Goal: Task Accomplishment & Management: Use online tool/utility

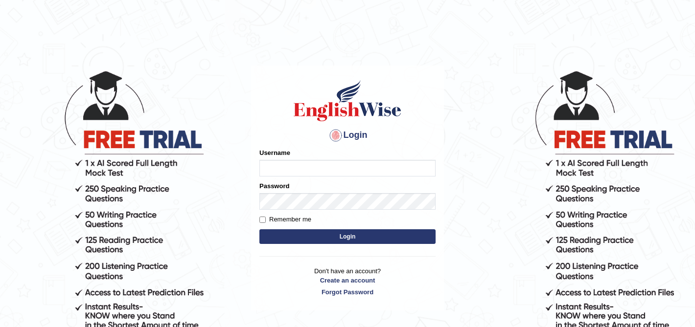
type input "Isha12"
click at [327, 238] on button "Login" at bounding box center [347, 237] width 176 height 15
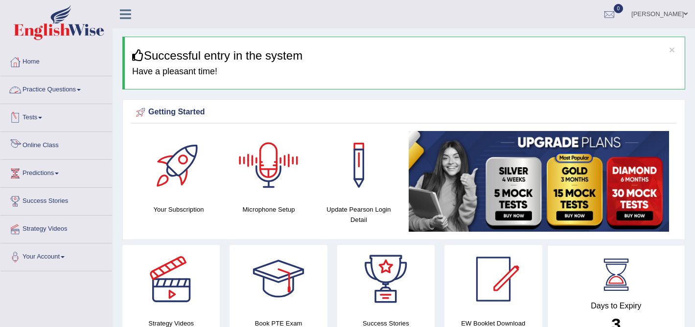
click at [39, 146] on link "Online Class" at bounding box center [56, 144] width 112 height 24
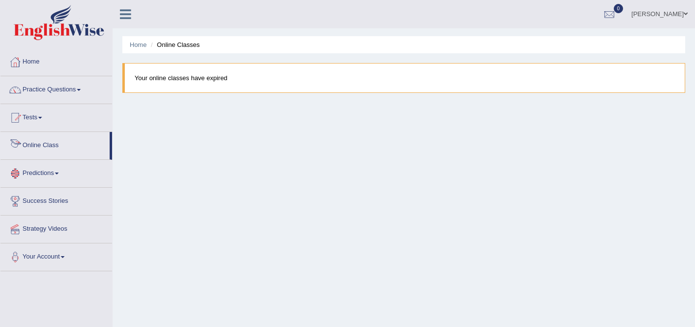
click at [51, 91] on link "Practice Questions" at bounding box center [56, 88] width 112 height 24
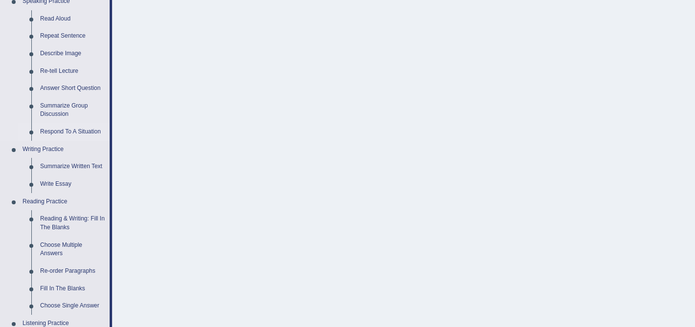
scroll to position [112, 0]
click at [73, 168] on link "Summarize Written Text" at bounding box center [73, 167] width 74 height 18
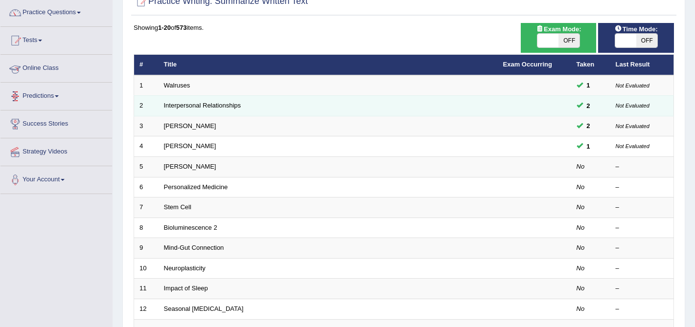
scroll to position [78, 0]
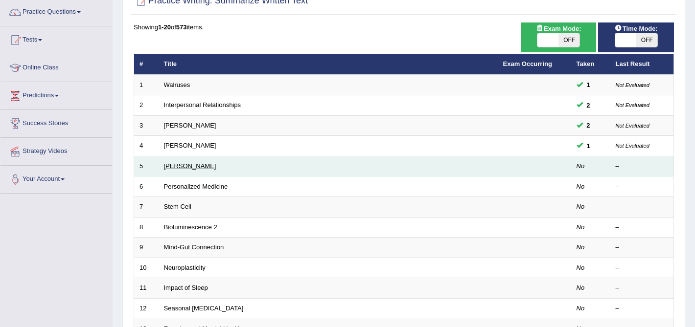
click at [200, 169] on link "Elizabeth Blackwell" at bounding box center [190, 166] width 52 height 7
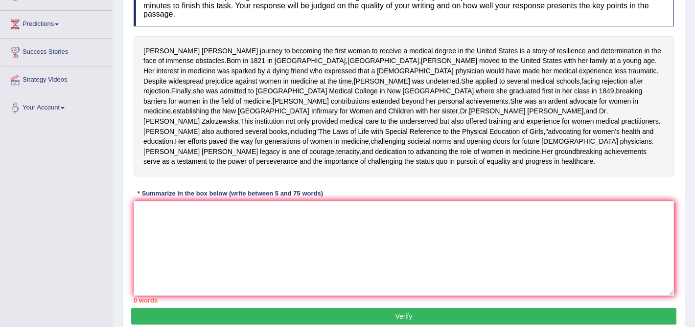
scroll to position [163, 0]
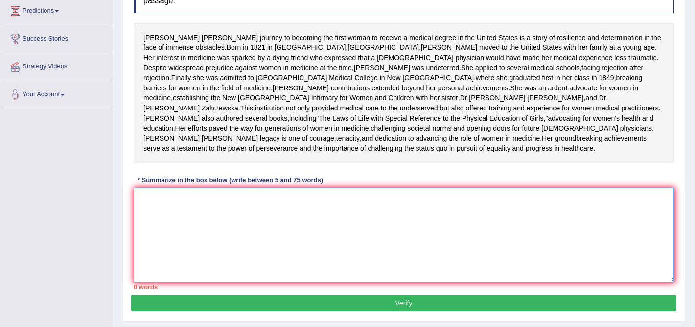
click at [243, 253] on textarea at bounding box center [404, 235] width 540 height 95
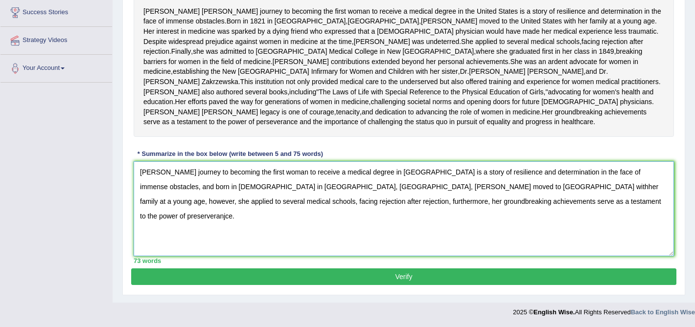
scroll to position [226, 0]
click at [511, 206] on textarea "Elizabeth Blackwell's journey to becoming the first woman to receive a medical …" at bounding box center [404, 209] width 540 height 95
click at [480, 206] on textarea "Elizabeth Blackwell's journey to becoming the first woman to receive a medical …" at bounding box center [404, 209] width 540 height 95
click at [493, 204] on textarea "Elizabeth Blackwell's journey to becoming the first woman to receive a medical …" at bounding box center [404, 209] width 540 height 95
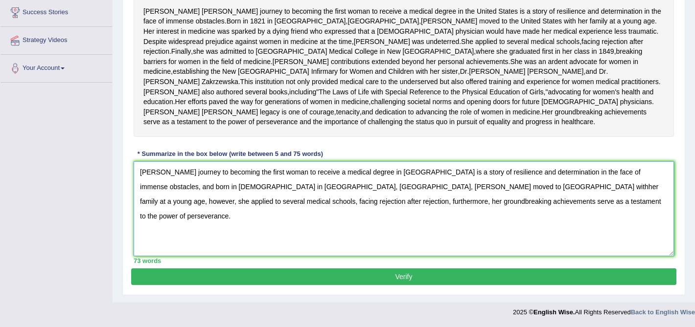
type textarea "Elizabeth Blackwell's journey to becoming the first woman to receive a medical …"
click at [397, 279] on button "Verify" at bounding box center [403, 277] width 545 height 17
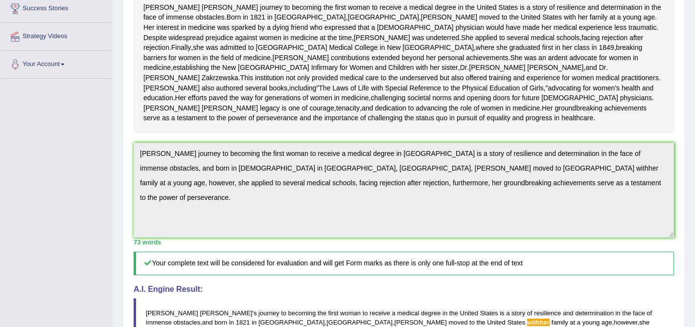
scroll to position [0, 0]
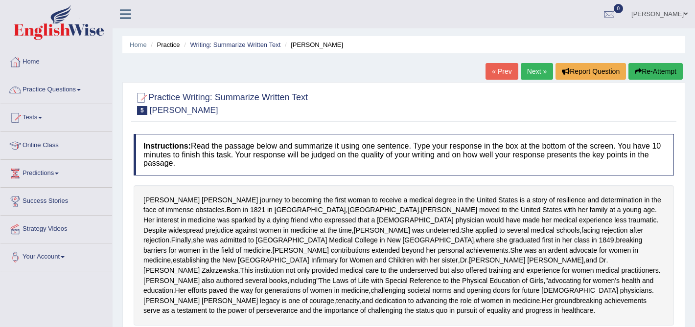
click at [532, 65] on link "Next »" at bounding box center [537, 71] width 32 height 17
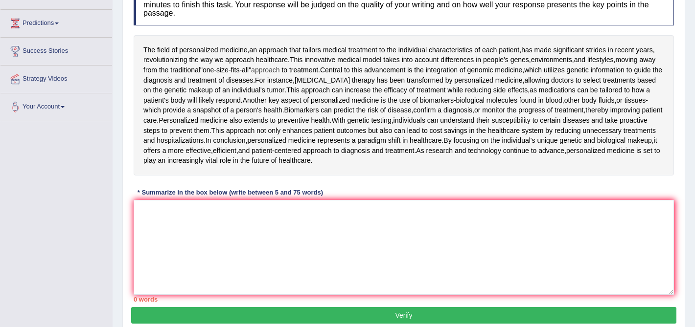
scroll to position [159, 0]
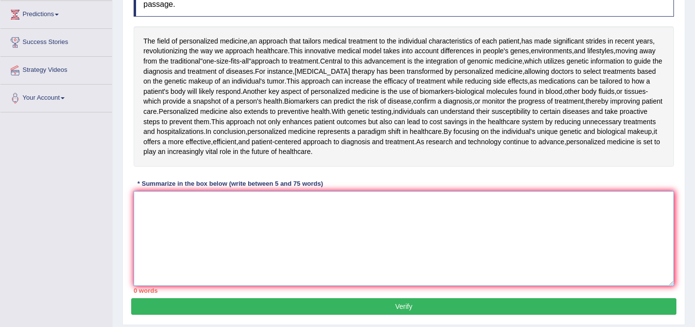
click at [193, 226] on textarea at bounding box center [404, 238] width 540 height 95
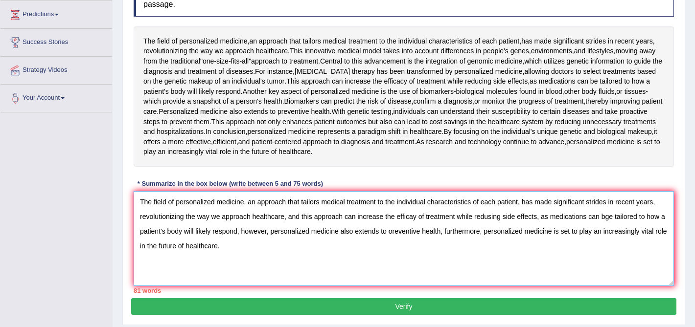
click at [284, 216] on textarea "The field of personalized medicine, an approach that tailors medical treatment …" at bounding box center [404, 238] width 540 height 95
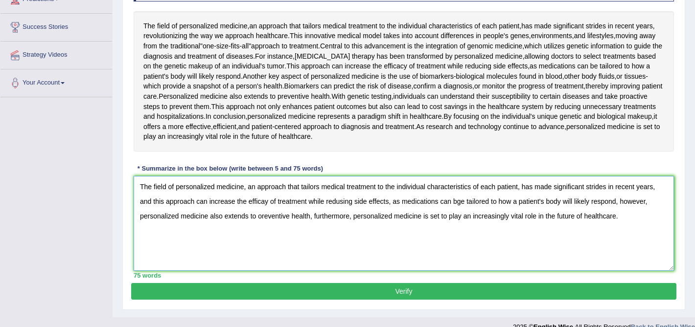
scroll to position [188, 0]
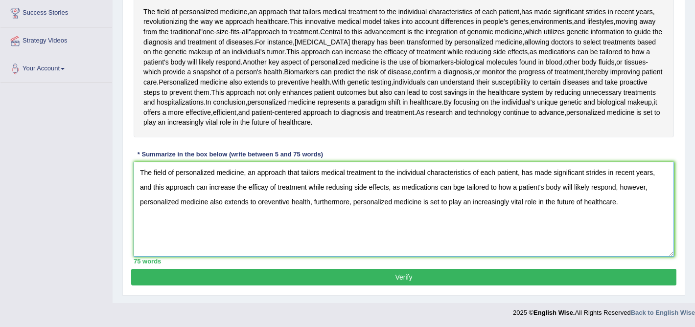
click at [266, 186] on textarea "The field of personalized medicine, an approach that tailors medical treatment …" at bounding box center [404, 209] width 540 height 95
click at [348, 188] on textarea "The field of personalized medicine, an approach that tailors medical treatment …" at bounding box center [404, 209] width 540 height 95
click at [469, 190] on textarea "The field of personalized medicine, an approach that tailors medical treatment …" at bounding box center [404, 209] width 540 height 95
click at [262, 200] on textarea "The field of personalized medicine, an approach that tailors medical treatment …" at bounding box center [404, 209] width 540 height 95
type textarea "The field of personalized medicine, an approach that tailors medical treatment …"
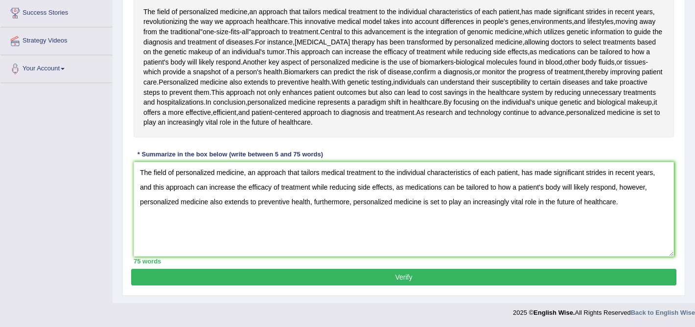
click at [413, 284] on button "Verify" at bounding box center [403, 277] width 545 height 17
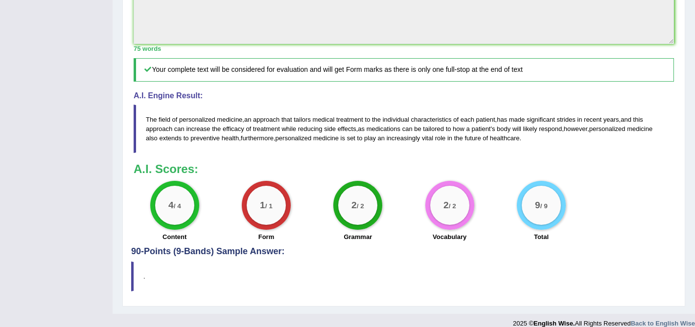
scroll to position [0, 0]
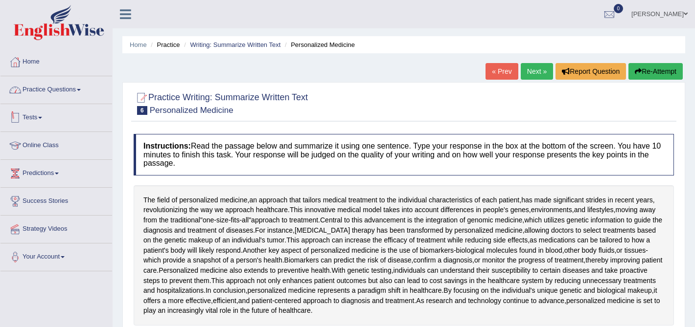
click at [48, 91] on link "Practice Questions" at bounding box center [56, 88] width 112 height 24
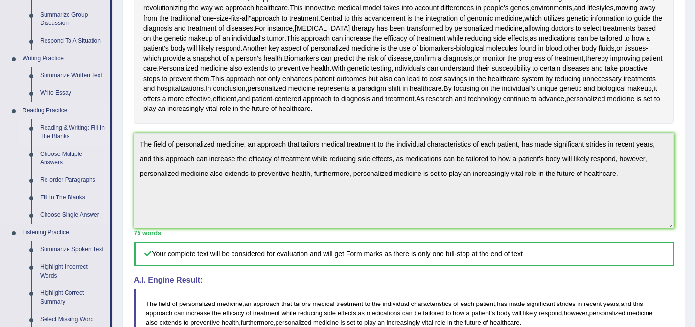
scroll to position [185, 0]
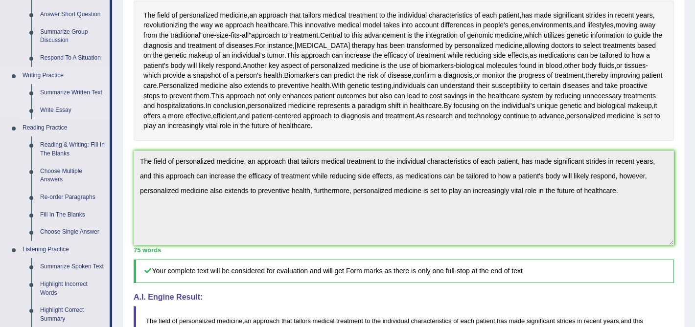
click at [64, 112] on link "Write Essay" at bounding box center [73, 111] width 74 height 18
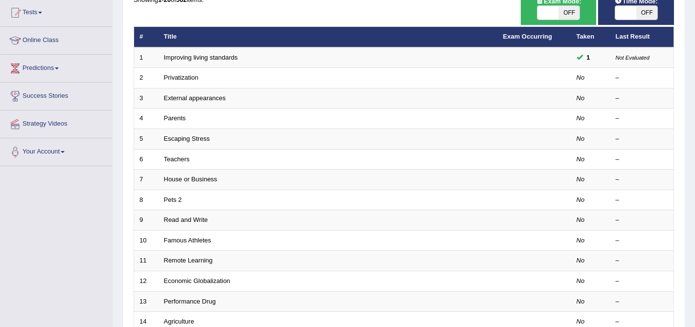
scroll to position [108, 0]
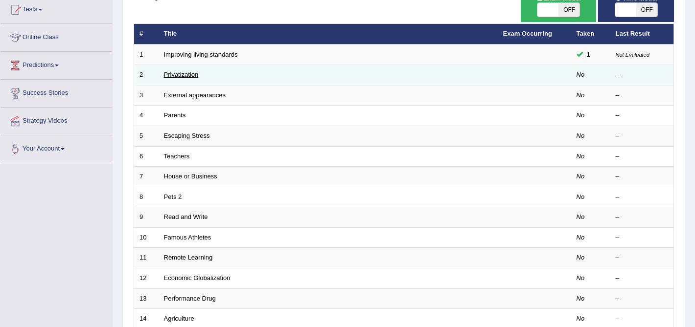
click at [188, 76] on link "Privatization" at bounding box center [181, 74] width 35 height 7
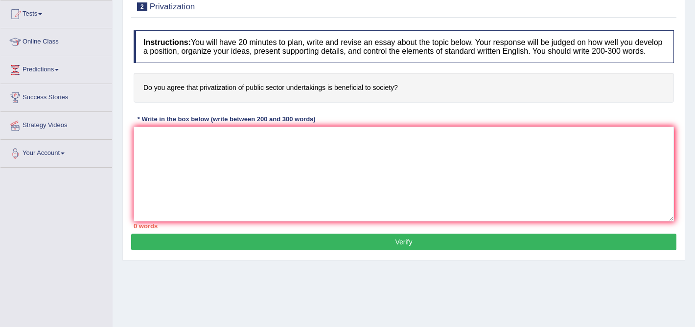
scroll to position [112, 0]
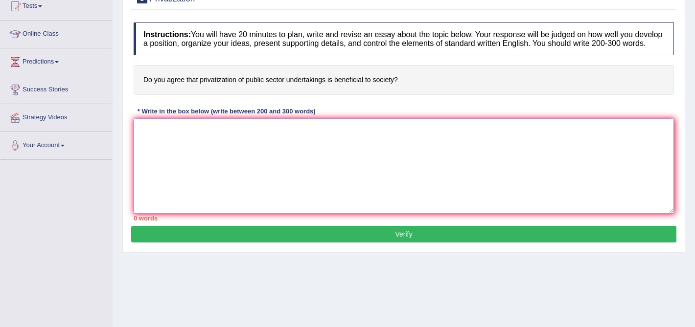
click at [205, 166] on textarea at bounding box center [404, 166] width 540 height 95
paste textarea "The increasing influence of (essay topic) on our lives has ignited numerous dis…"
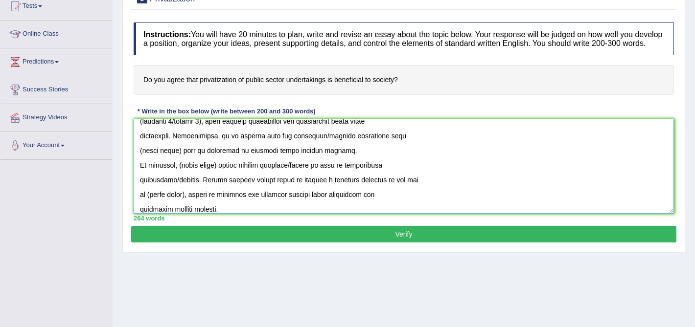
scroll to position [0, 0]
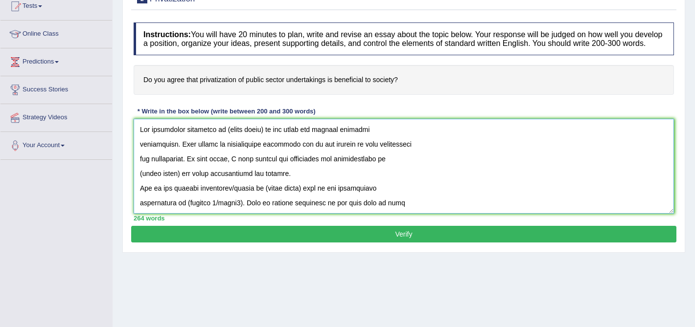
click at [140, 155] on textarea at bounding box center [404, 166] width 540 height 95
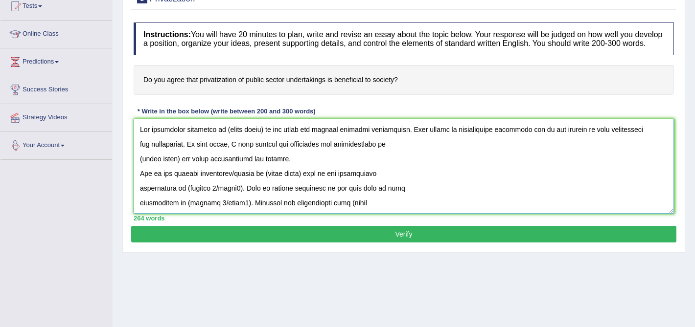
click at [137, 168] on textarea at bounding box center [404, 166] width 540 height 95
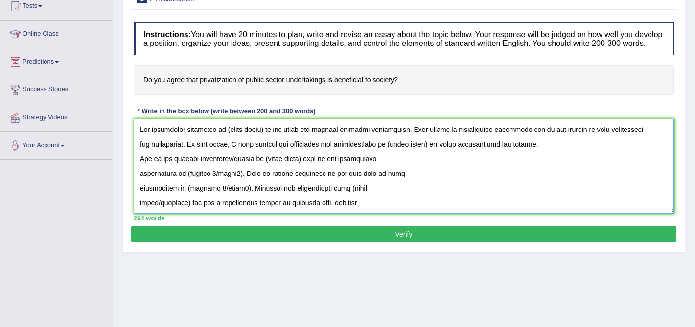
click at [137, 182] on textarea at bounding box center [404, 166] width 540 height 95
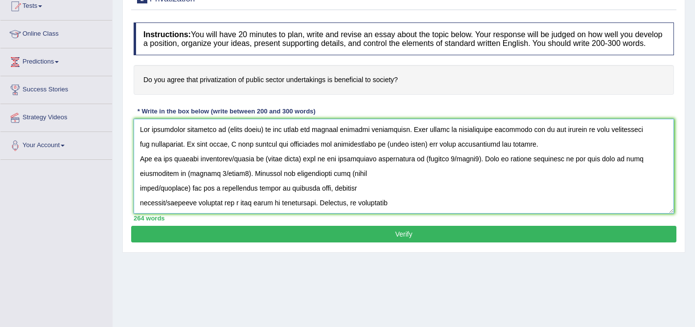
click at [139, 197] on textarea at bounding box center [404, 166] width 540 height 95
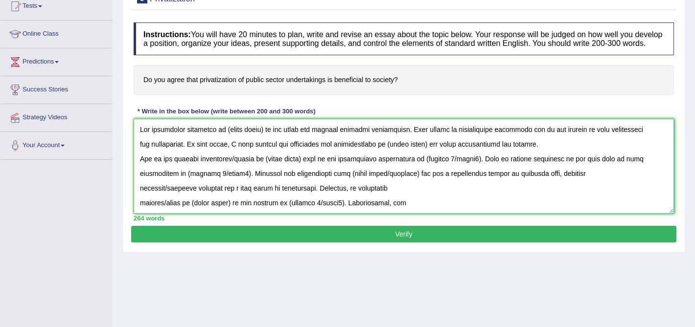
click at [140, 195] on textarea at bounding box center [404, 166] width 540 height 95
click at [138, 213] on textarea at bounding box center [404, 166] width 540 height 95
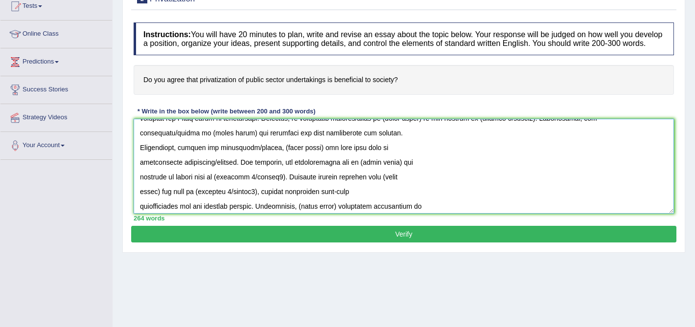
scroll to position [43, 0]
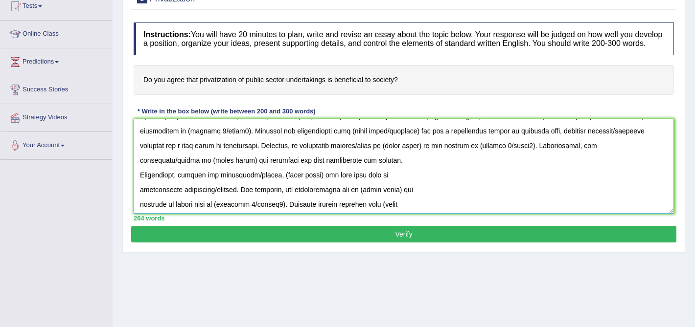
click at [137, 167] on textarea at bounding box center [404, 166] width 540 height 95
click at [324, 176] on textarea at bounding box center [404, 166] width 540 height 95
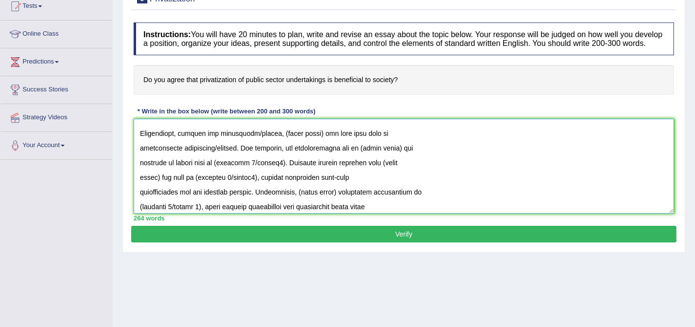
scroll to position [108, 0]
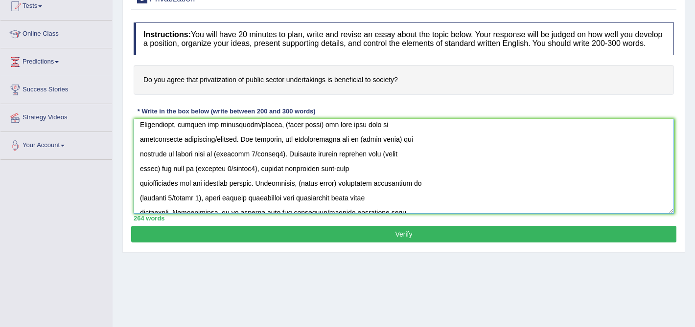
click at [137, 150] on textarea at bounding box center [404, 166] width 540 height 95
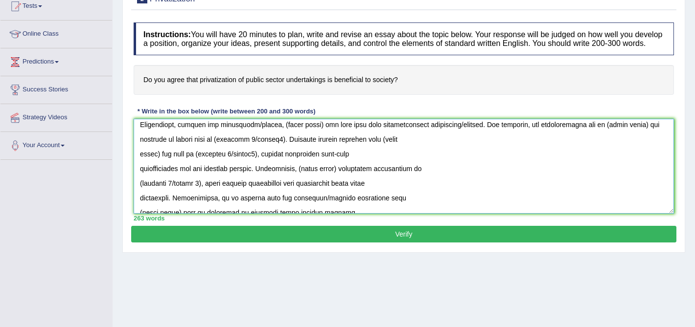
scroll to position [93, 0]
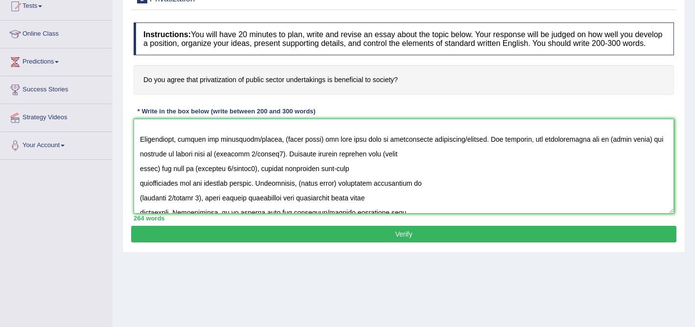
click at [136, 163] on textarea at bounding box center [404, 166] width 540 height 95
click at [138, 176] on textarea at bounding box center [404, 166] width 540 height 95
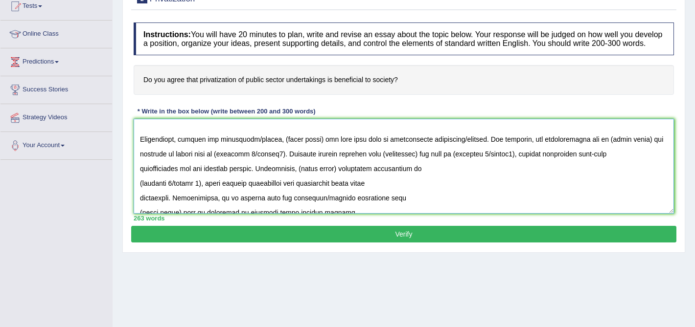
scroll to position [78, 0]
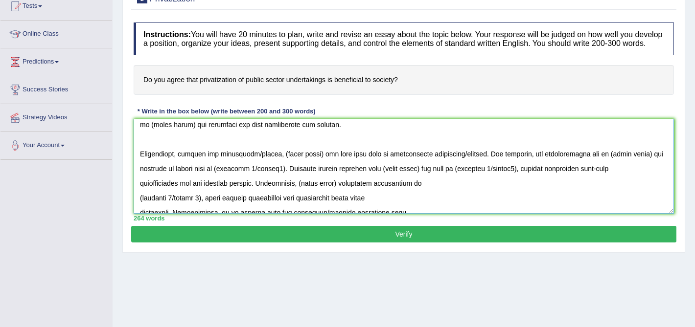
click at [136, 193] on textarea at bounding box center [404, 166] width 540 height 95
click at [135, 208] on textarea at bounding box center [404, 166] width 540 height 95
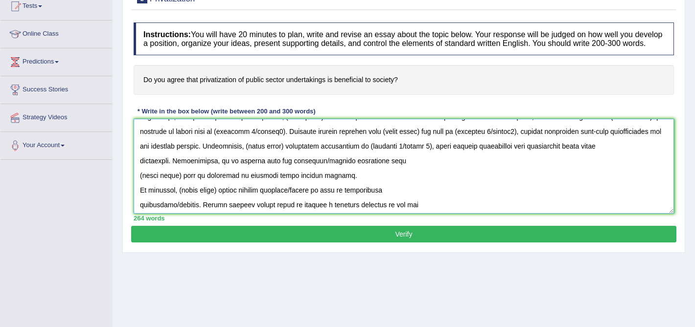
scroll to position [127, 0]
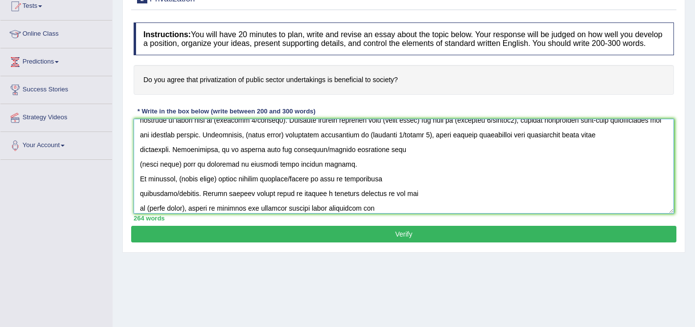
click at [137, 178] on textarea at bounding box center [404, 166] width 540 height 95
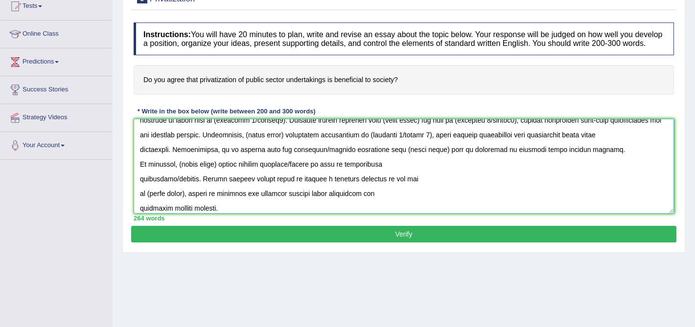
click at [600, 162] on textarea at bounding box center [404, 166] width 540 height 95
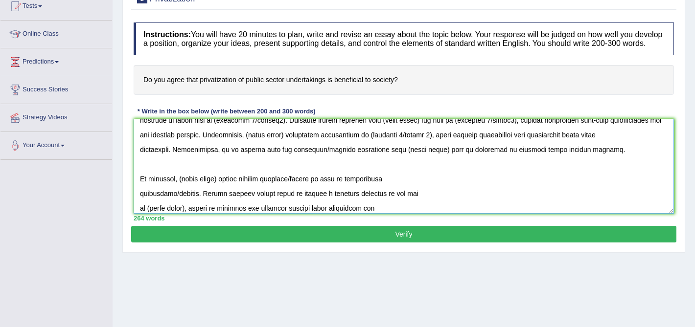
scroll to position [147, 0]
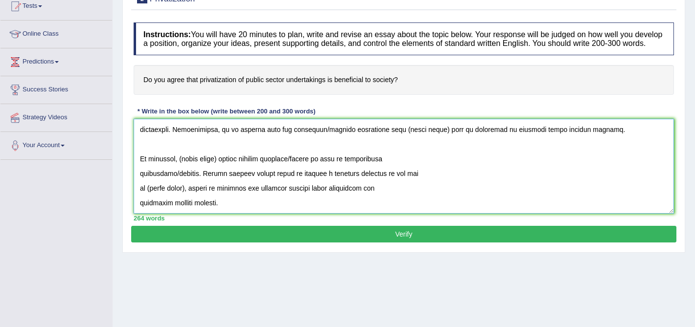
click at [140, 185] on textarea at bounding box center [404, 166] width 540 height 95
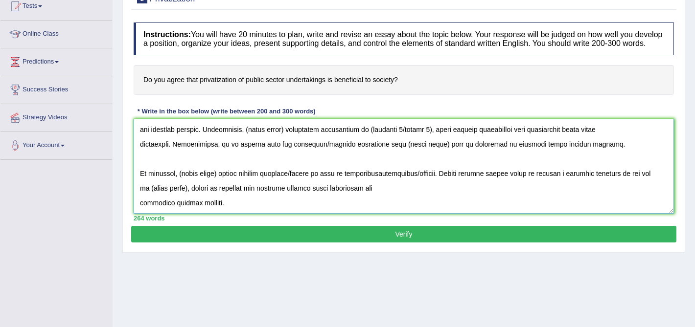
scroll to position [132, 0]
click at [140, 196] on textarea at bounding box center [404, 166] width 540 height 95
click at [138, 209] on textarea at bounding box center [404, 166] width 540 height 95
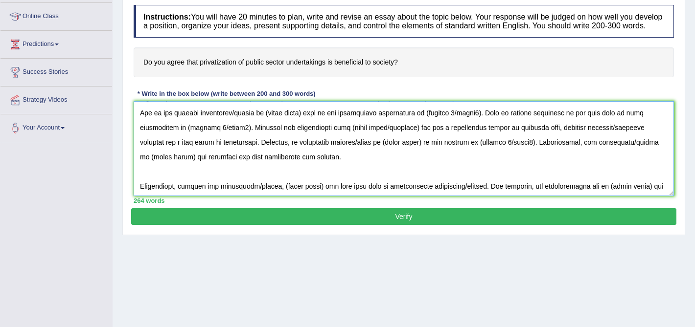
scroll to position [0, 0]
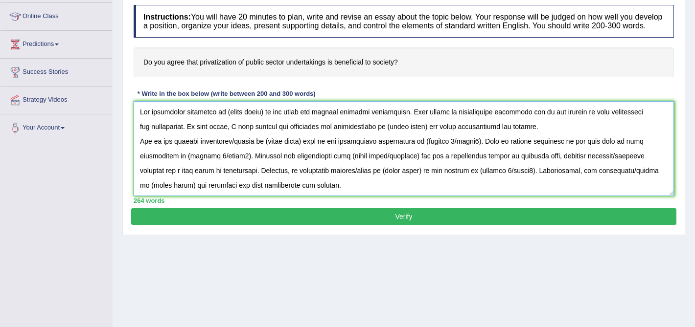
click at [544, 139] on textarea at bounding box center [404, 148] width 540 height 95
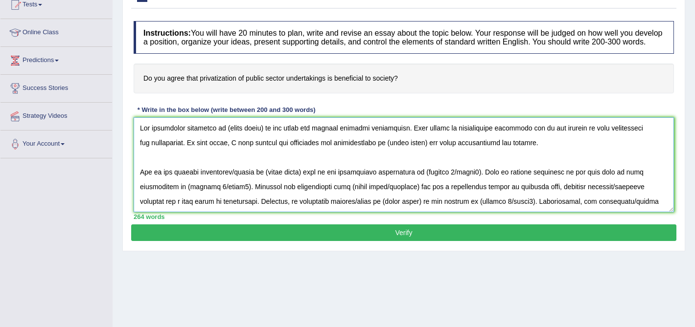
scroll to position [108, 0]
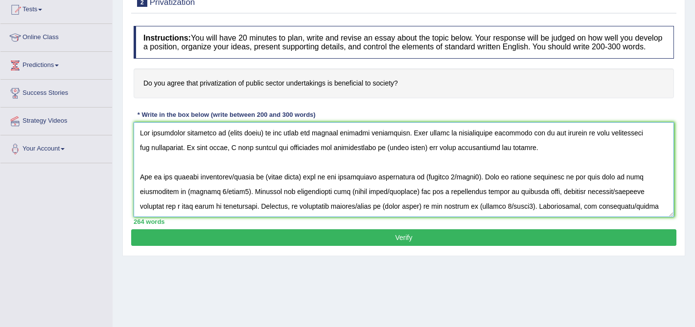
click at [262, 142] on textarea at bounding box center [404, 169] width 540 height 95
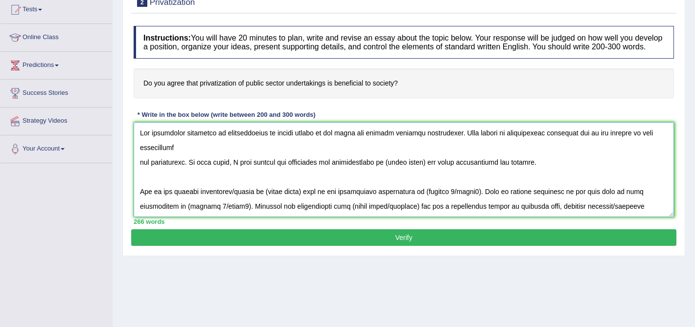
click at [139, 174] on textarea at bounding box center [404, 169] width 540 height 95
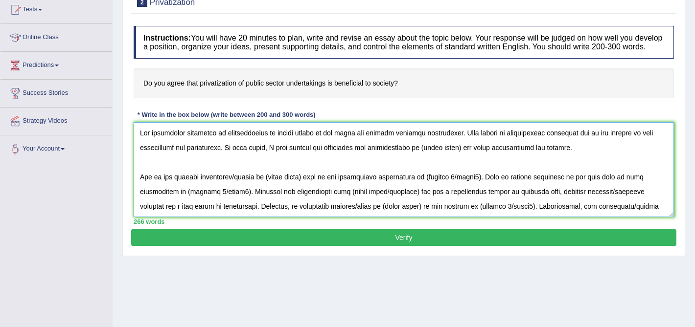
click at [470, 159] on textarea at bounding box center [404, 169] width 540 height 95
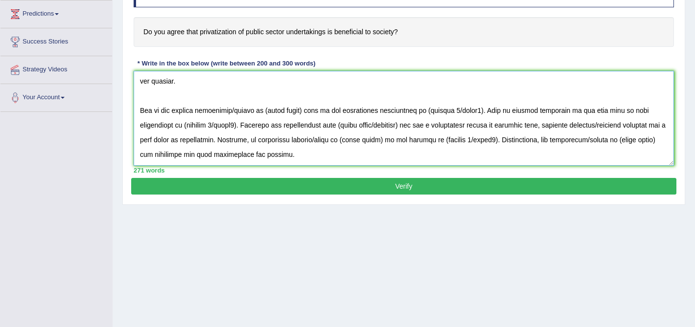
scroll to position [31, 0]
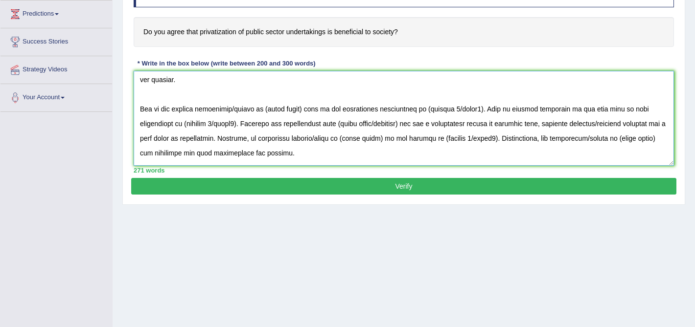
click at [309, 120] on textarea at bounding box center [404, 118] width 540 height 95
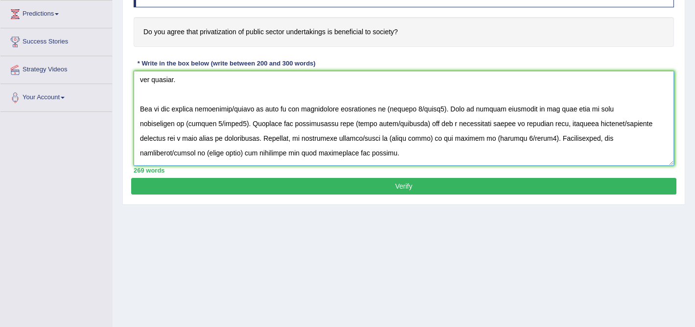
click at [259, 120] on textarea at bounding box center [404, 118] width 540 height 95
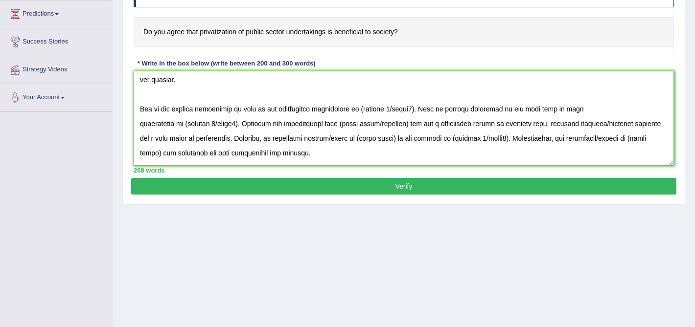
click at [245, 119] on textarea at bounding box center [404, 118] width 540 height 95
click at [243, 120] on textarea at bounding box center [404, 118] width 540 height 95
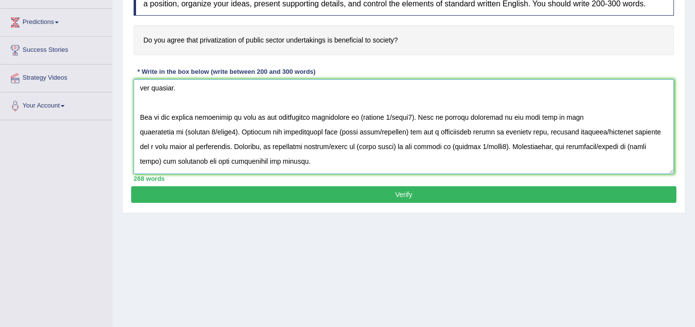
scroll to position [153, 0]
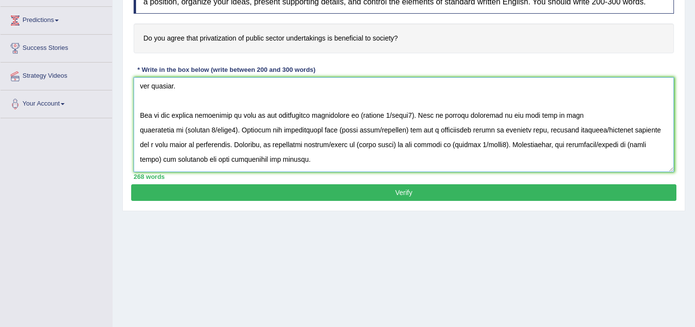
type textarea "The increasing influence of privatization of public sector on our lives has ign…"
